Goal: Check status

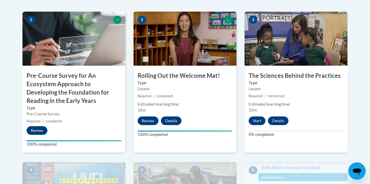
scroll to position [189, 0]
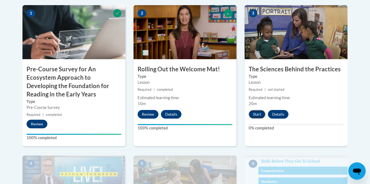
click at [254, 116] on button "Start" at bounding box center [257, 114] width 17 height 9
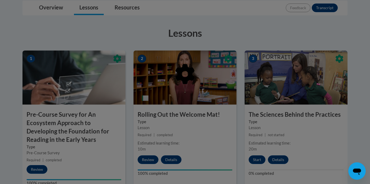
scroll to position [151, 0]
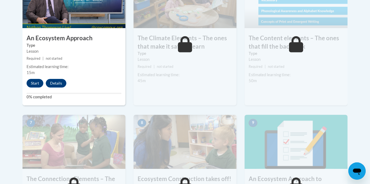
scroll to position [359, 0]
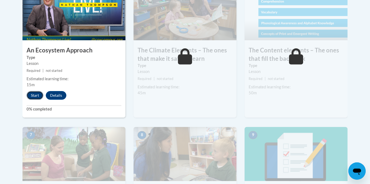
click at [32, 96] on button "Start" at bounding box center [35, 95] width 17 height 9
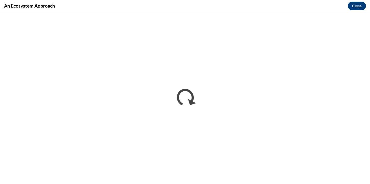
scroll to position [0, 0]
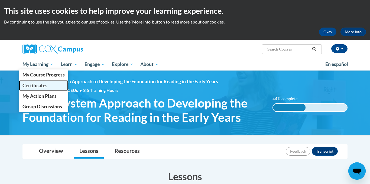
click at [51, 86] on link "Certificates" at bounding box center [43, 85] width 49 height 11
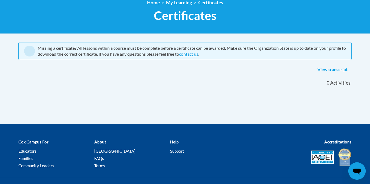
scroll to position [83, 0]
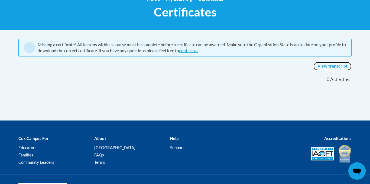
click at [340, 65] on link "View transcript" at bounding box center [332, 66] width 38 height 9
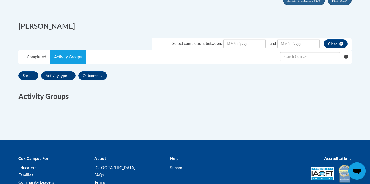
scroll to position [130, 0]
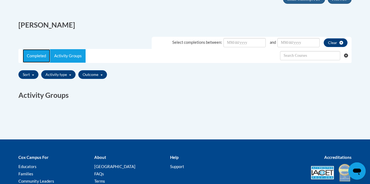
click at [45, 56] on link "Completed" at bounding box center [36, 56] width 27 height 14
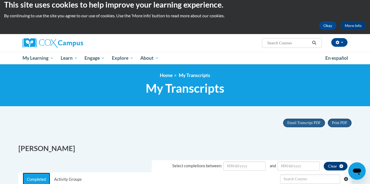
scroll to position [0, 0]
